Goal: Transaction & Acquisition: Purchase product/service

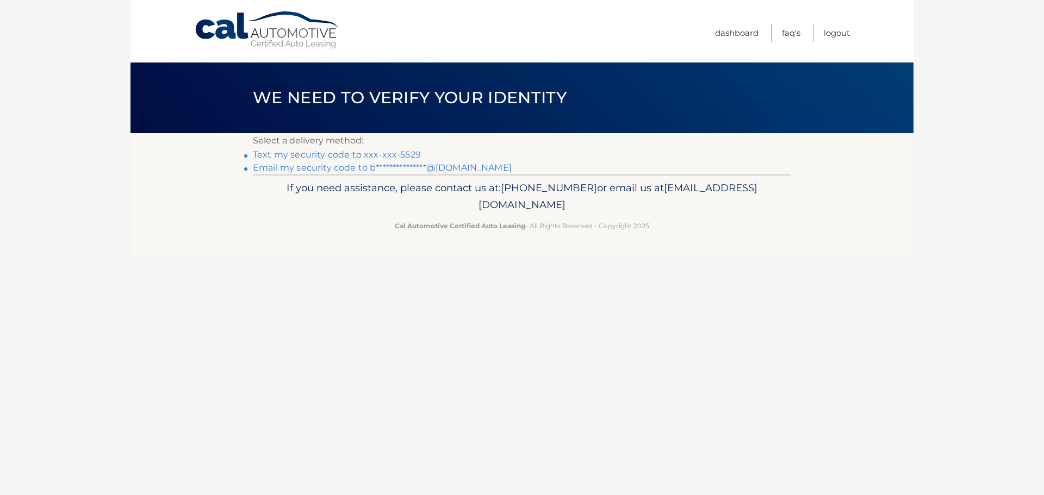
click at [313, 155] on link "Text my security code to xxx-xxx-5529" at bounding box center [337, 155] width 168 height 10
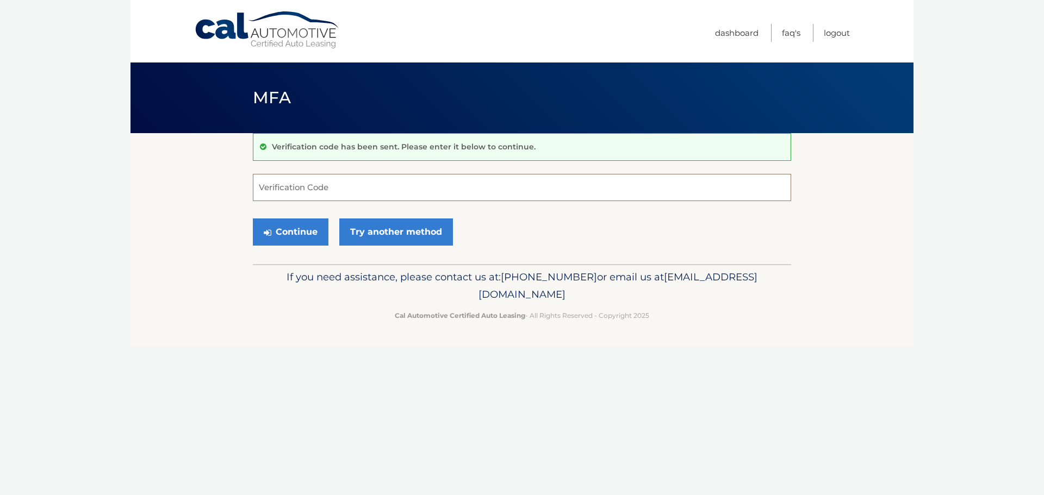
click at [309, 191] on input "Verification Code" at bounding box center [522, 187] width 538 height 27
type input "269741"
click at [319, 224] on button "Continue" at bounding box center [291, 232] width 76 height 27
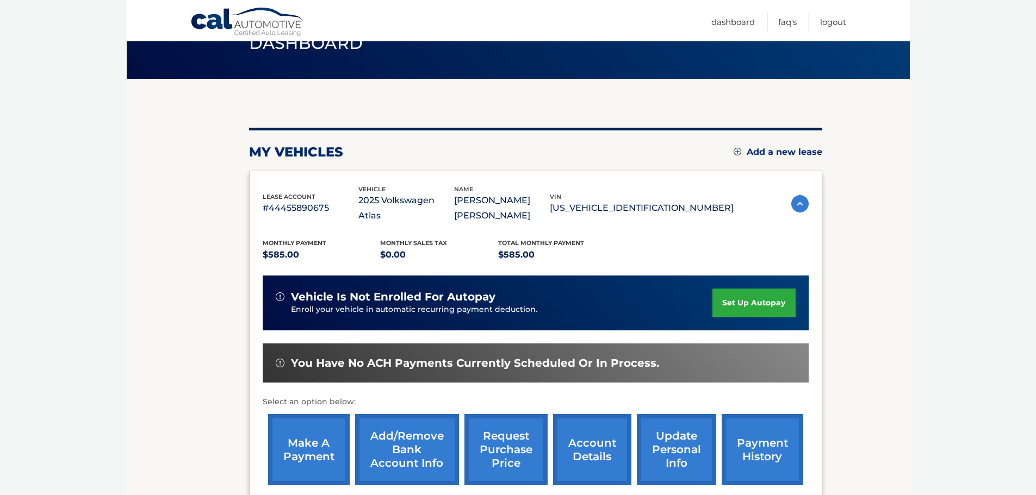
scroll to position [109, 0]
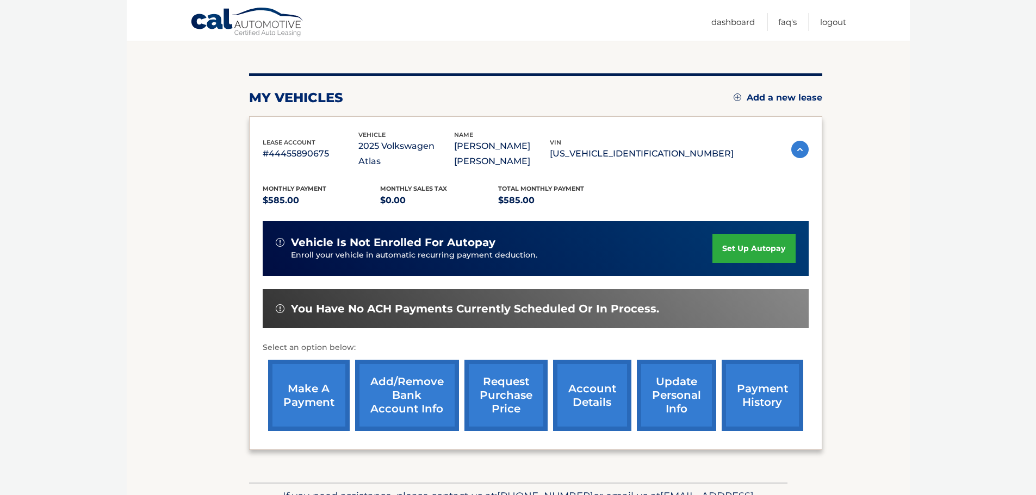
click at [302, 388] on link "make a payment" at bounding box center [309, 395] width 82 height 71
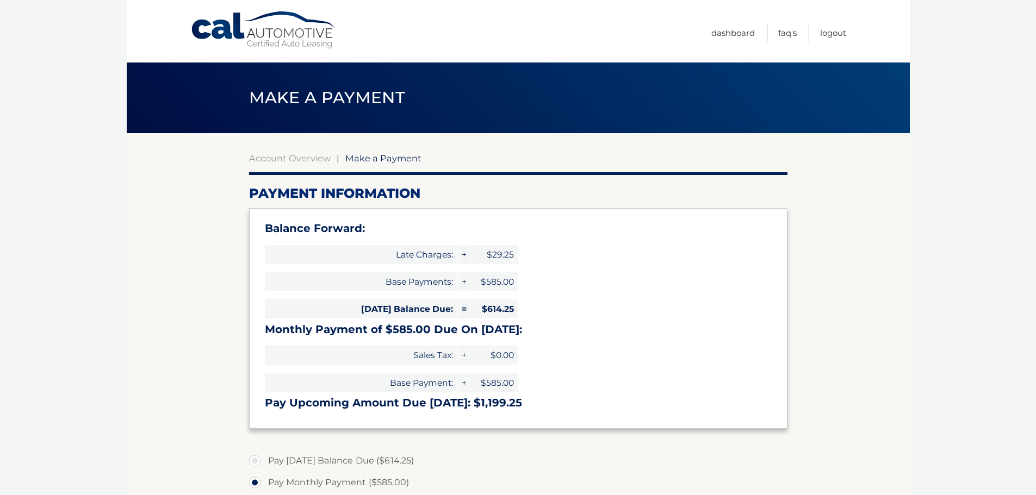
select select "OGI3NTEwOGQtYjkxOC00MWNkLWI1ZGMtOWNiMzY5ZDRhMWFi"
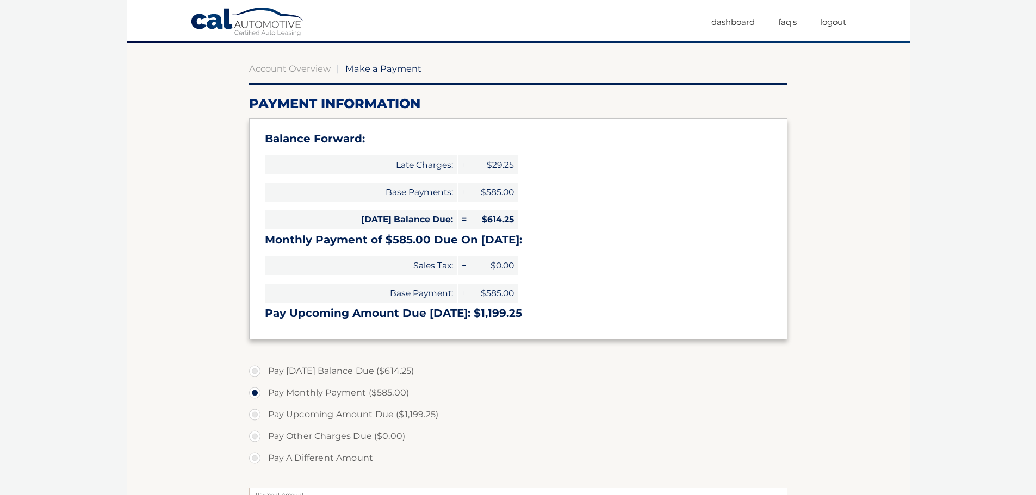
scroll to position [109, 0]
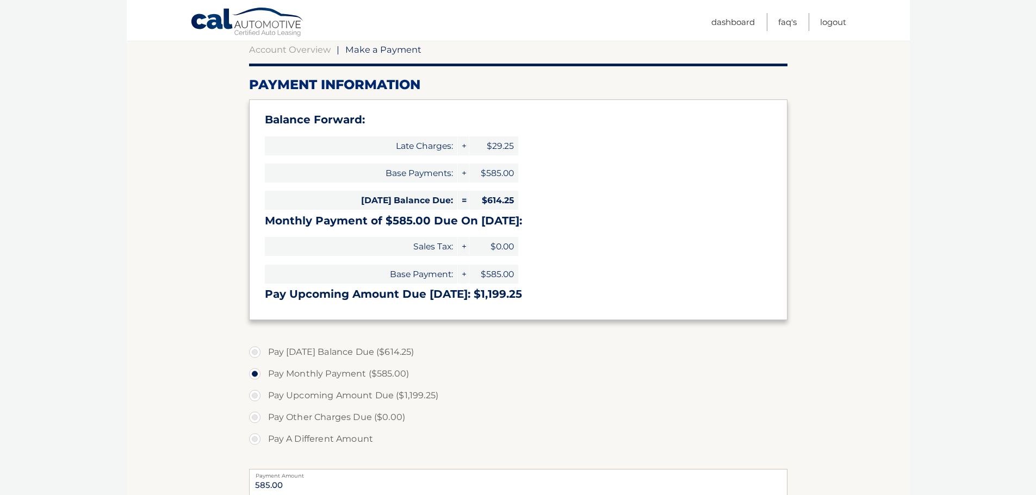
click at [254, 349] on label "Pay [DATE] Balance Due ($614.25)" at bounding box center [518, 352] width 538 height 22
click at [254, 349] on input "Pay [DATE] Balance Due ($614.25)" at bounding box center [258, 349] width 11 height 17
radio input "true"
type input "614.25"
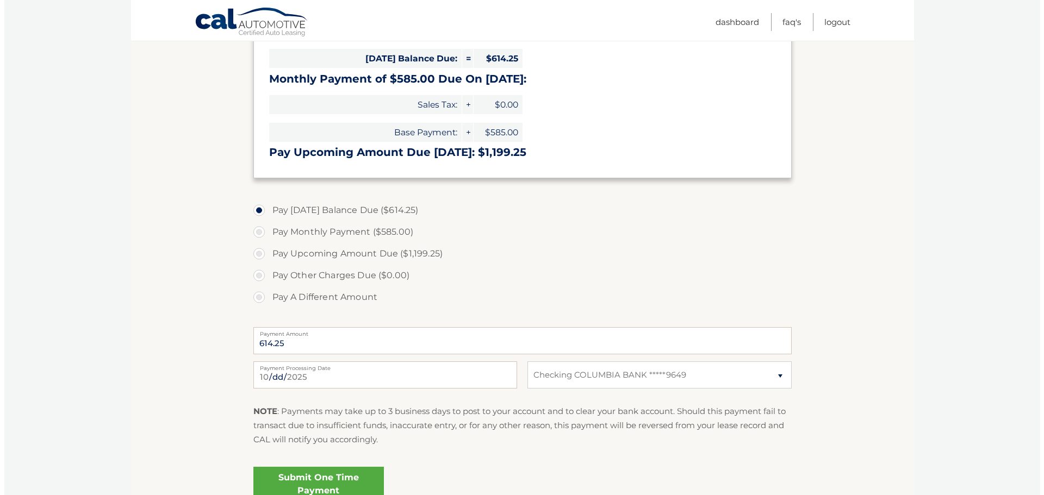
scroll to position [272, 0]
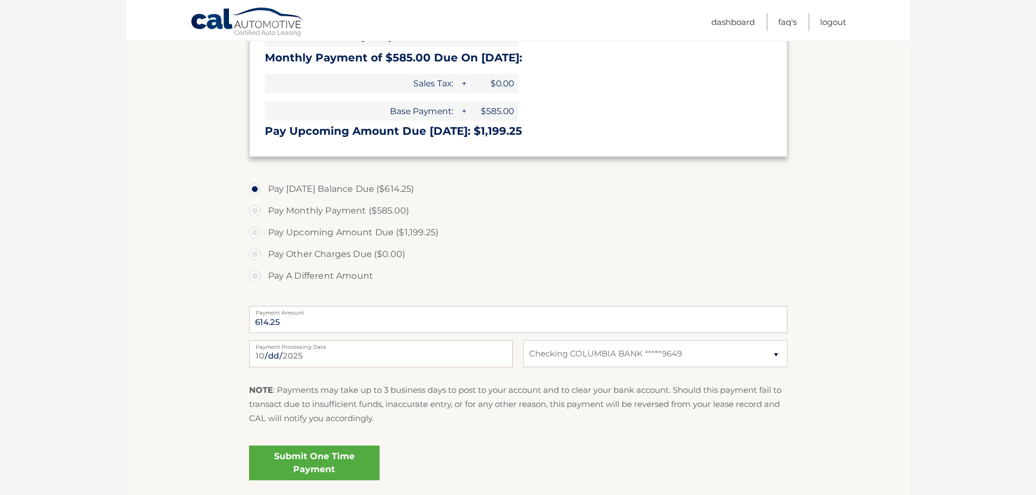
click at [351, 463] on link "Submit One Time Payment" at bounding box center [314, 463] width 131 height 35
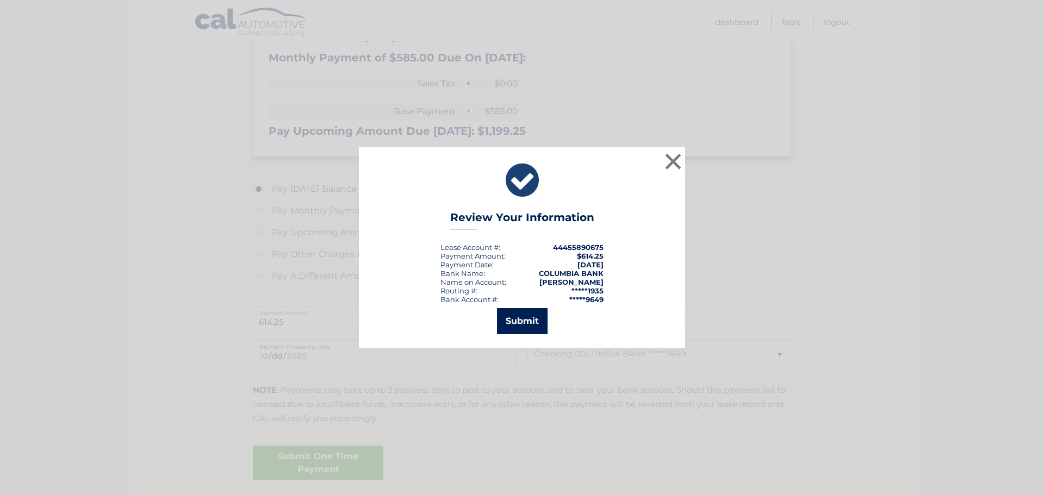
click at [524, 324] on button "Submit" at bounding box center [522, 321] width 51 height 26
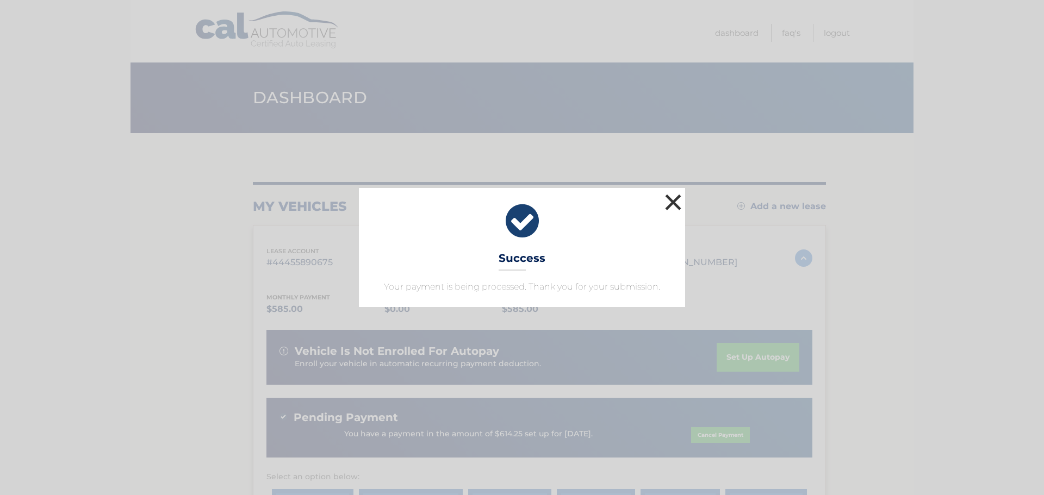
click at [675, 201] on button "×" at bounding box center [673, 202] width 22 height 22
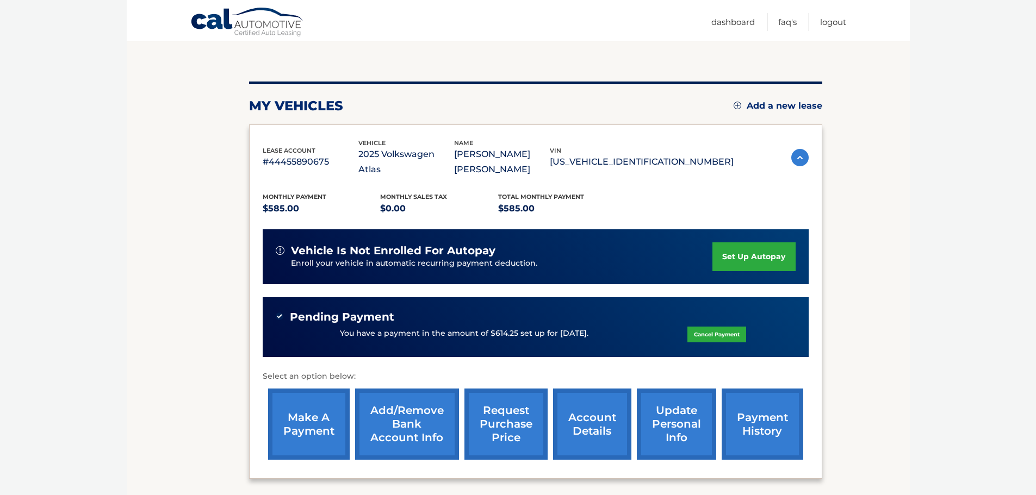
scroll to position [109, 0]
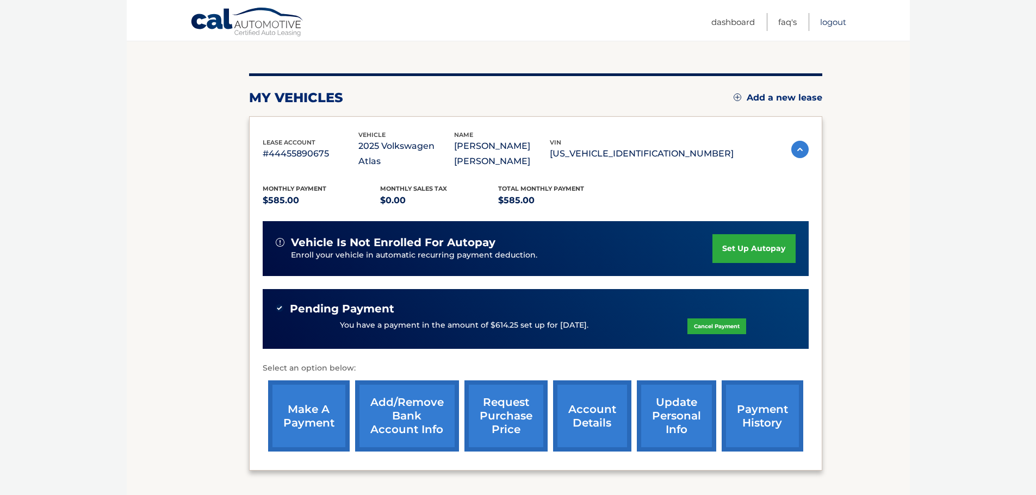
click at [830, 23] on link "Logout" at bounding box center [833, 22] width 26 height 18
